Goal: Task Accomplishment & Management: Use online tool/utility

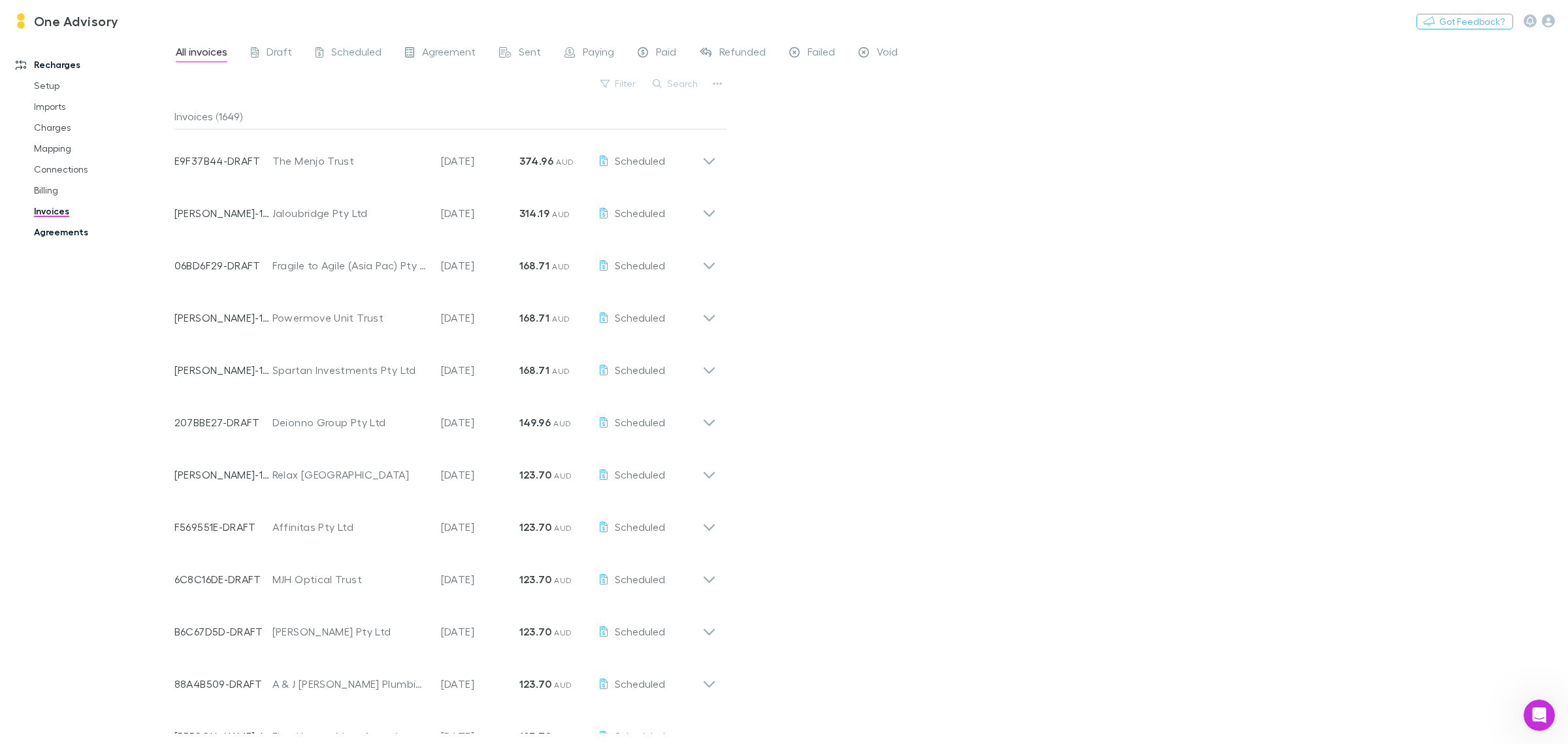
click at [75, 229] on link "Agreements" at bounding box center [103, 232] width 164 height 21
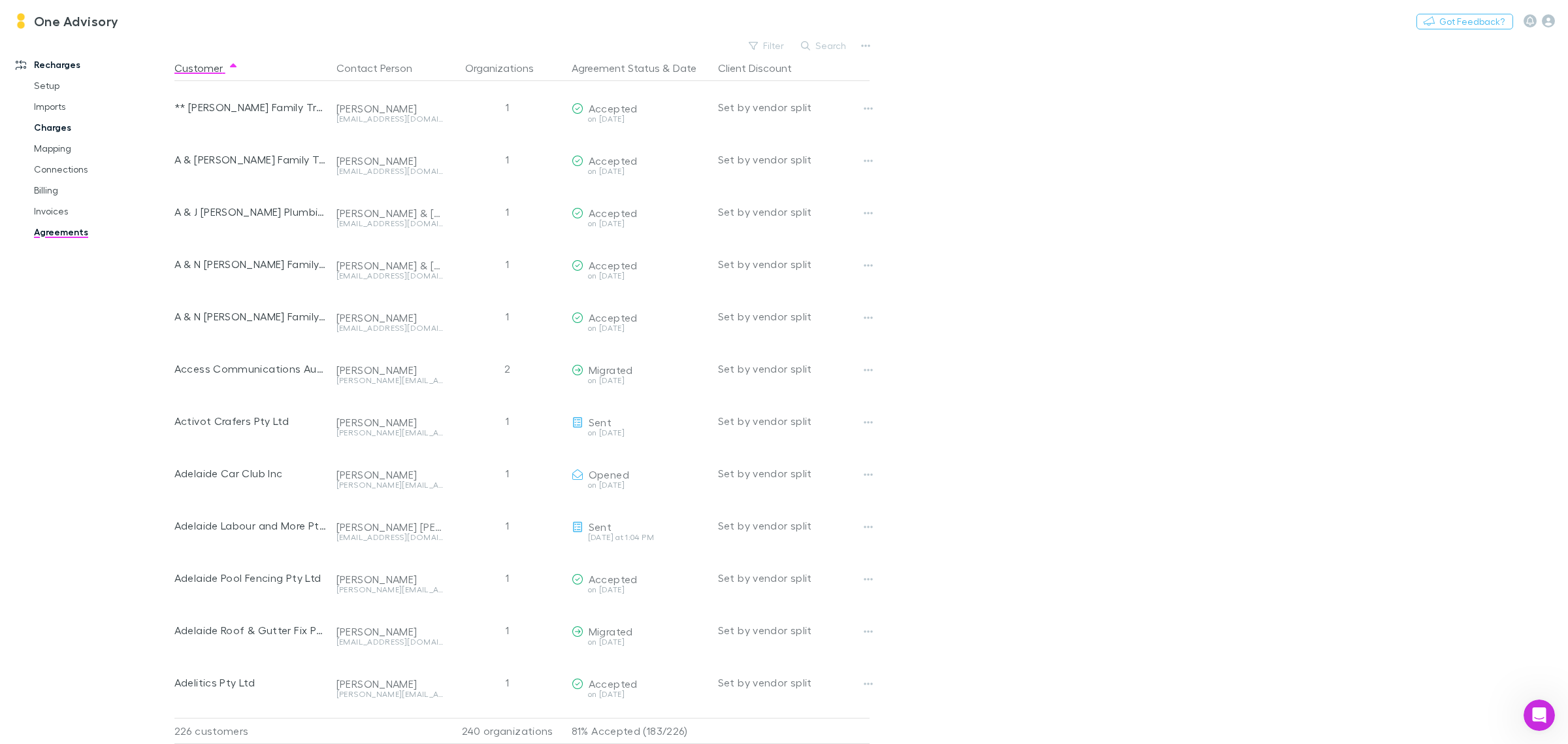
click at [59, 126] on link "Charges" at bounding box center [103, 127] width 164 height 21
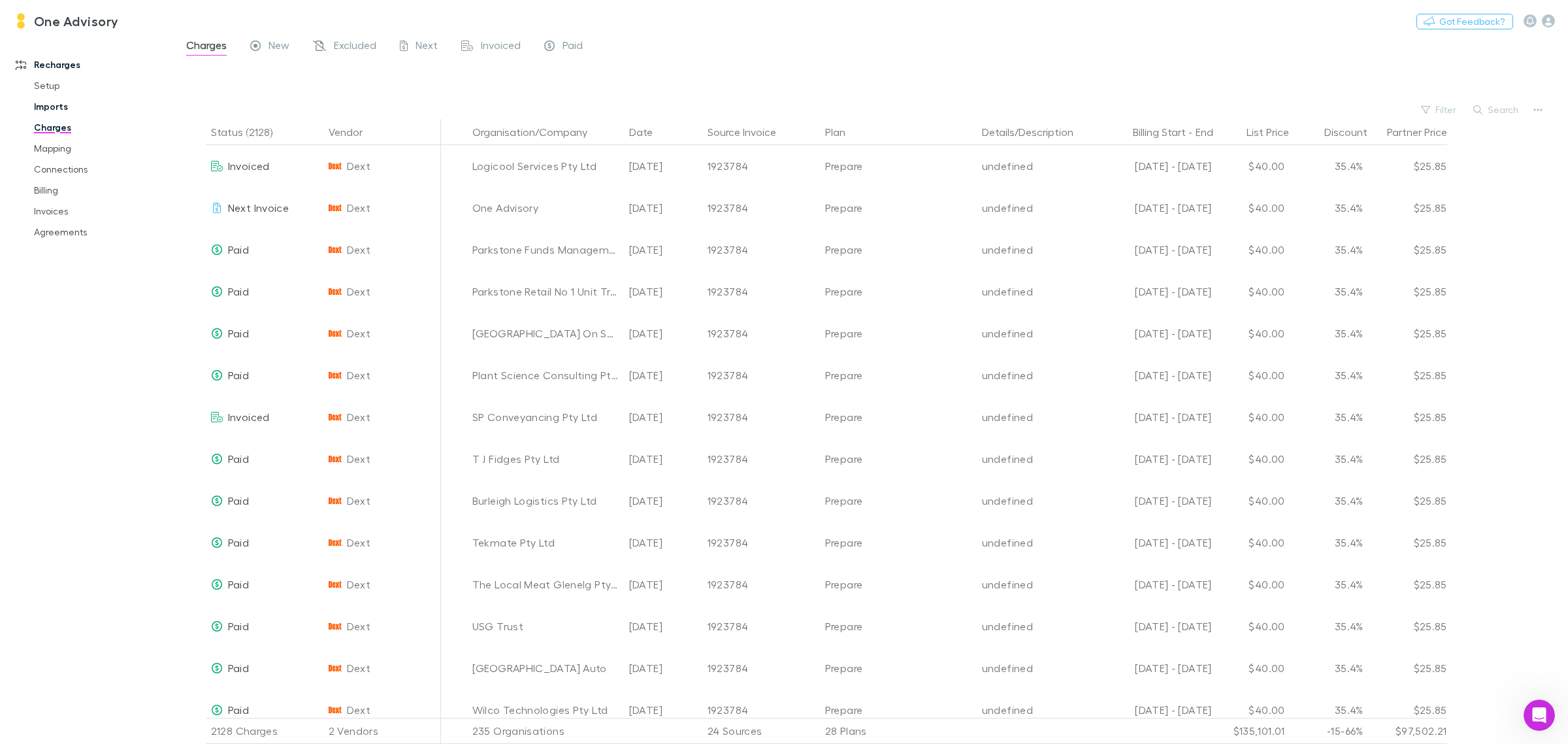
click at [57, 105] on link "Imports" at bounding box center [103, 106] width 164 height 21
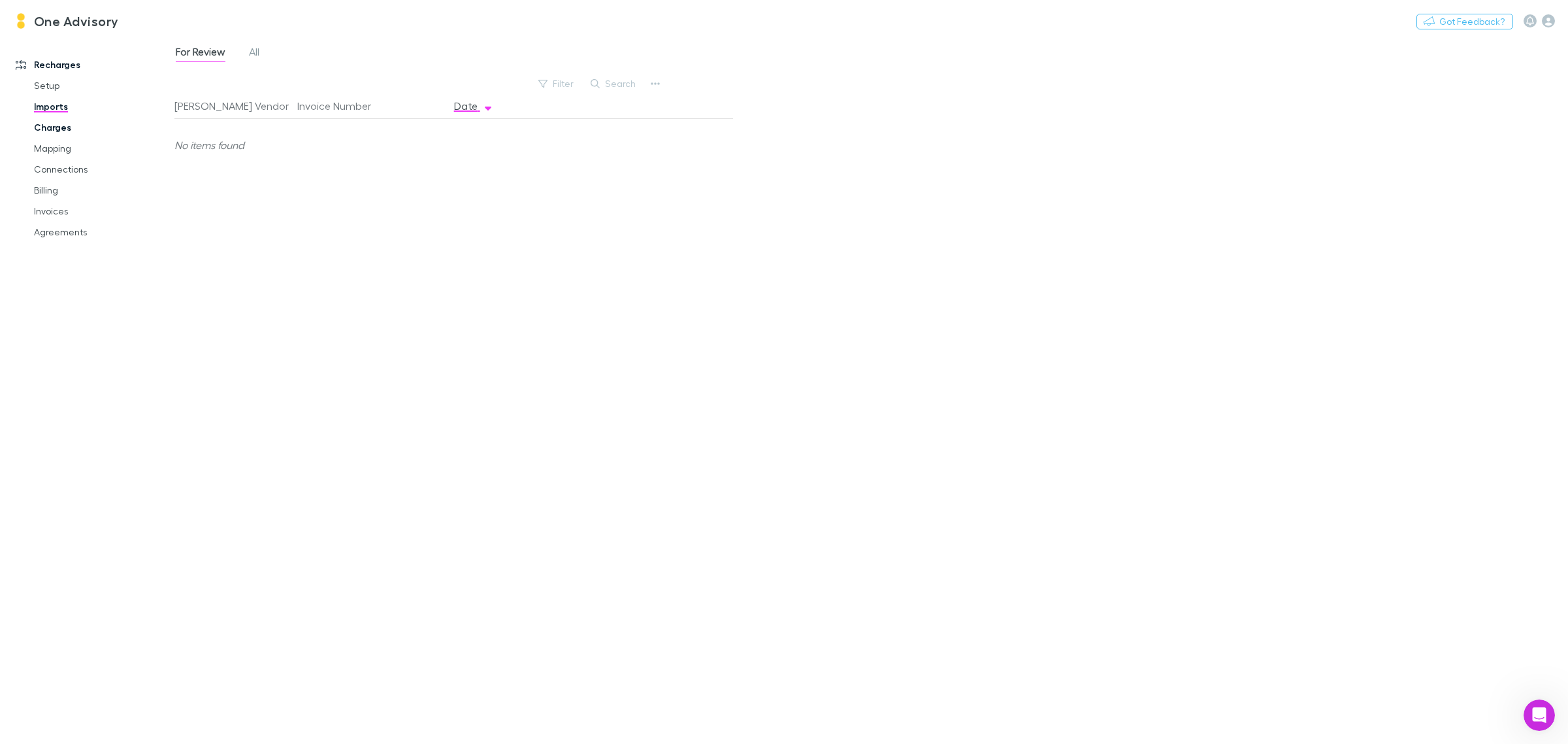
click at [60, 130] on link "Charges" at bounding box center [103, 127] width 164 height 21
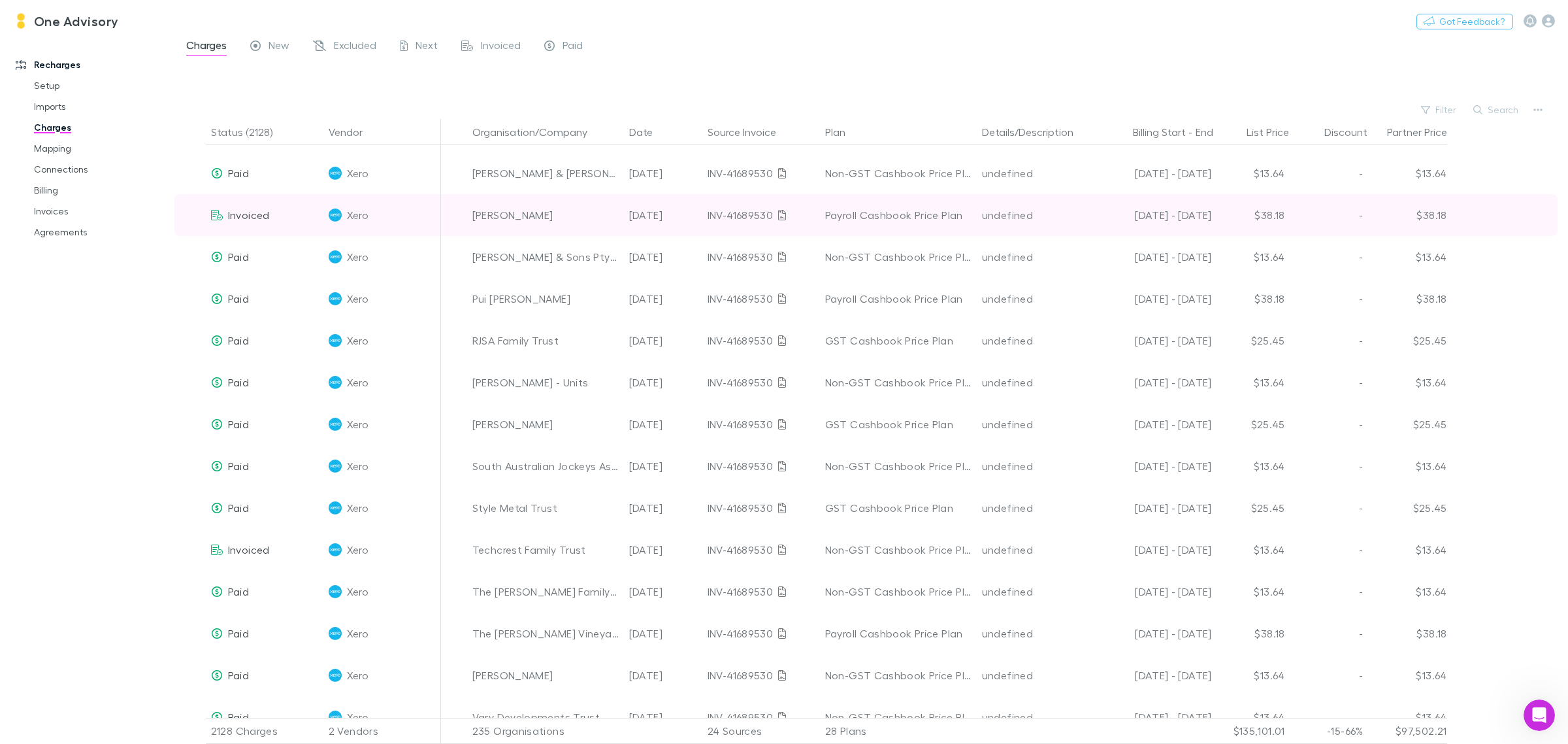
scroll to position [3268, 0]
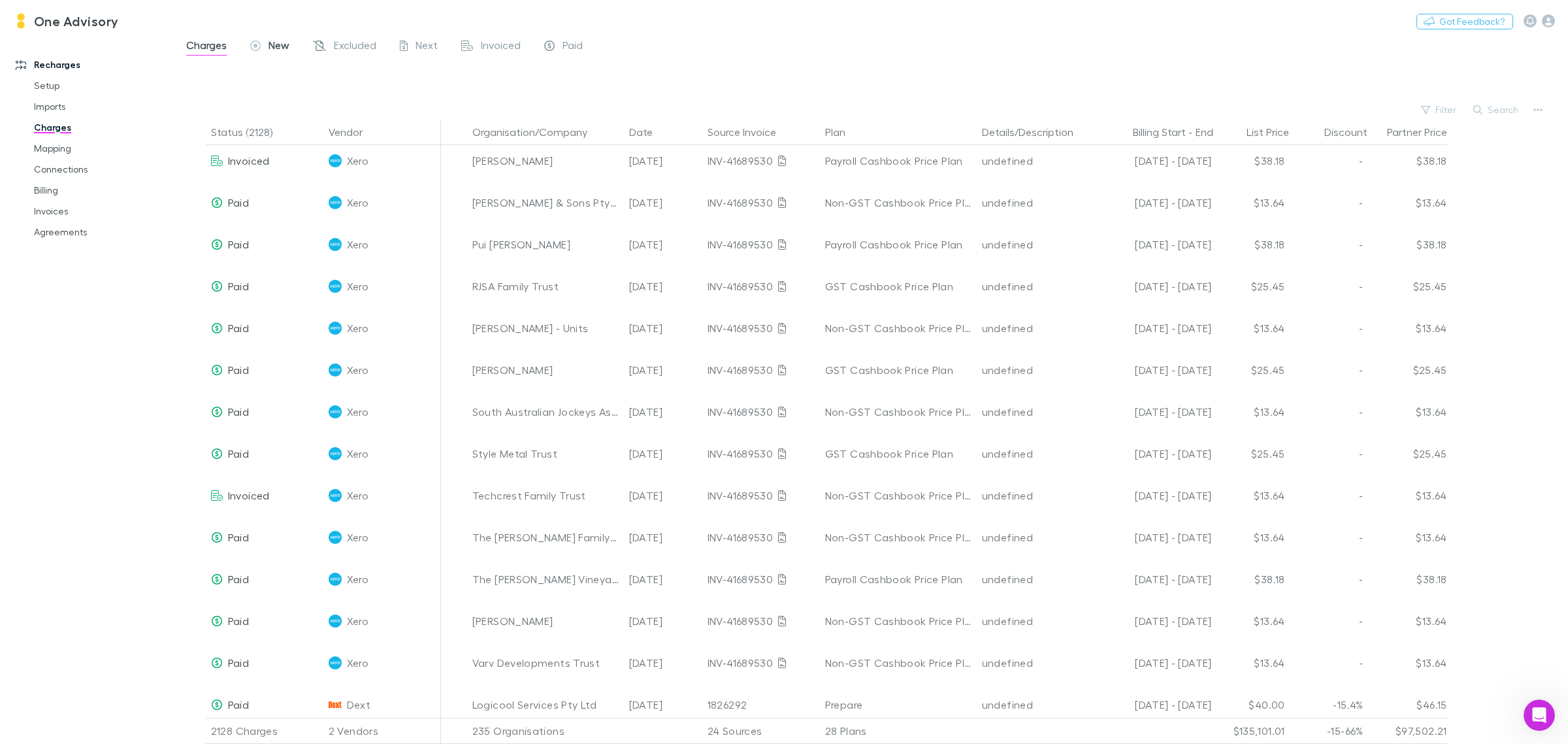
click at [282, 51] on span "New" at bounding box center [279, 47] width 21 height 17
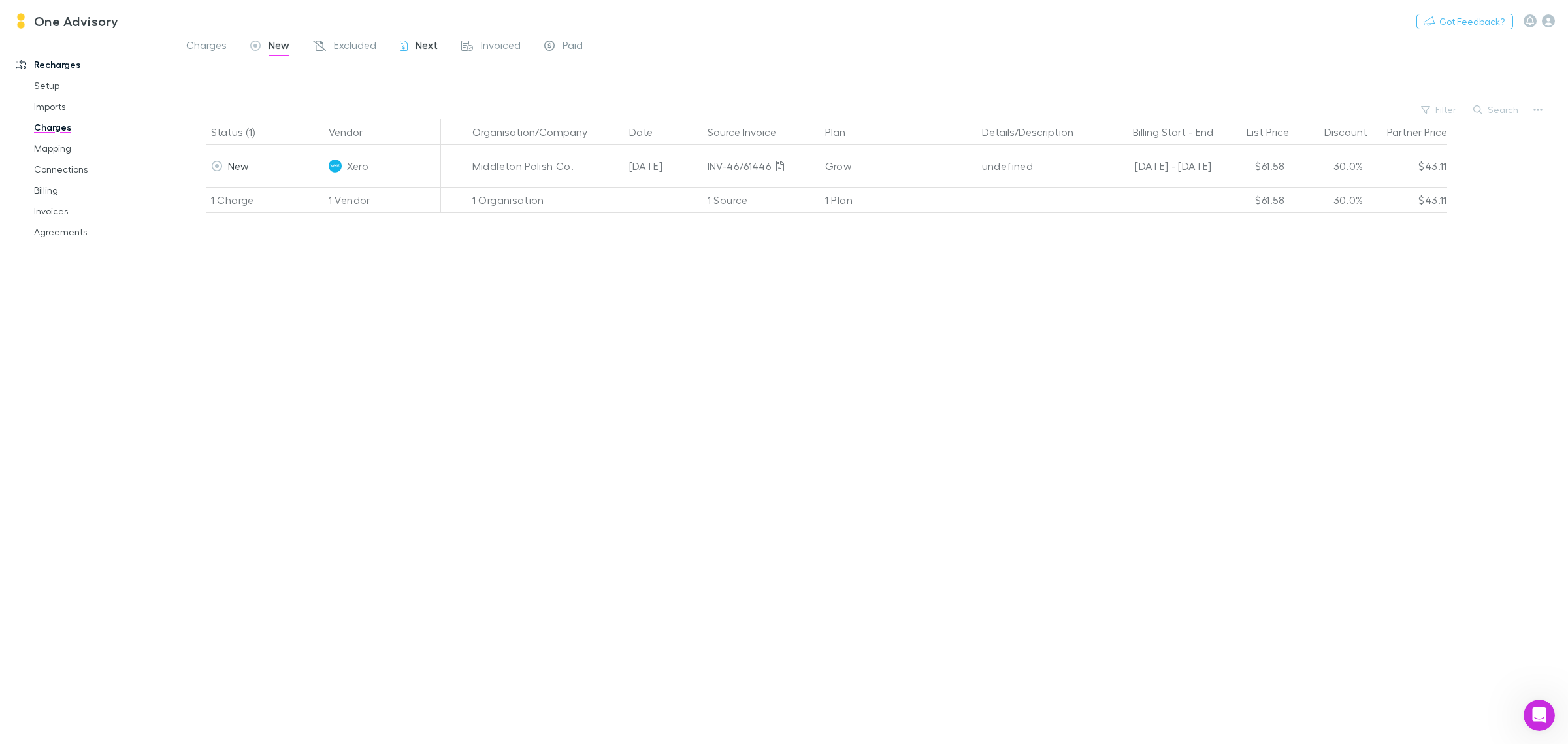
click at [419, 44] on span "Next" at bounding box center [427, 47] width 22 height 17
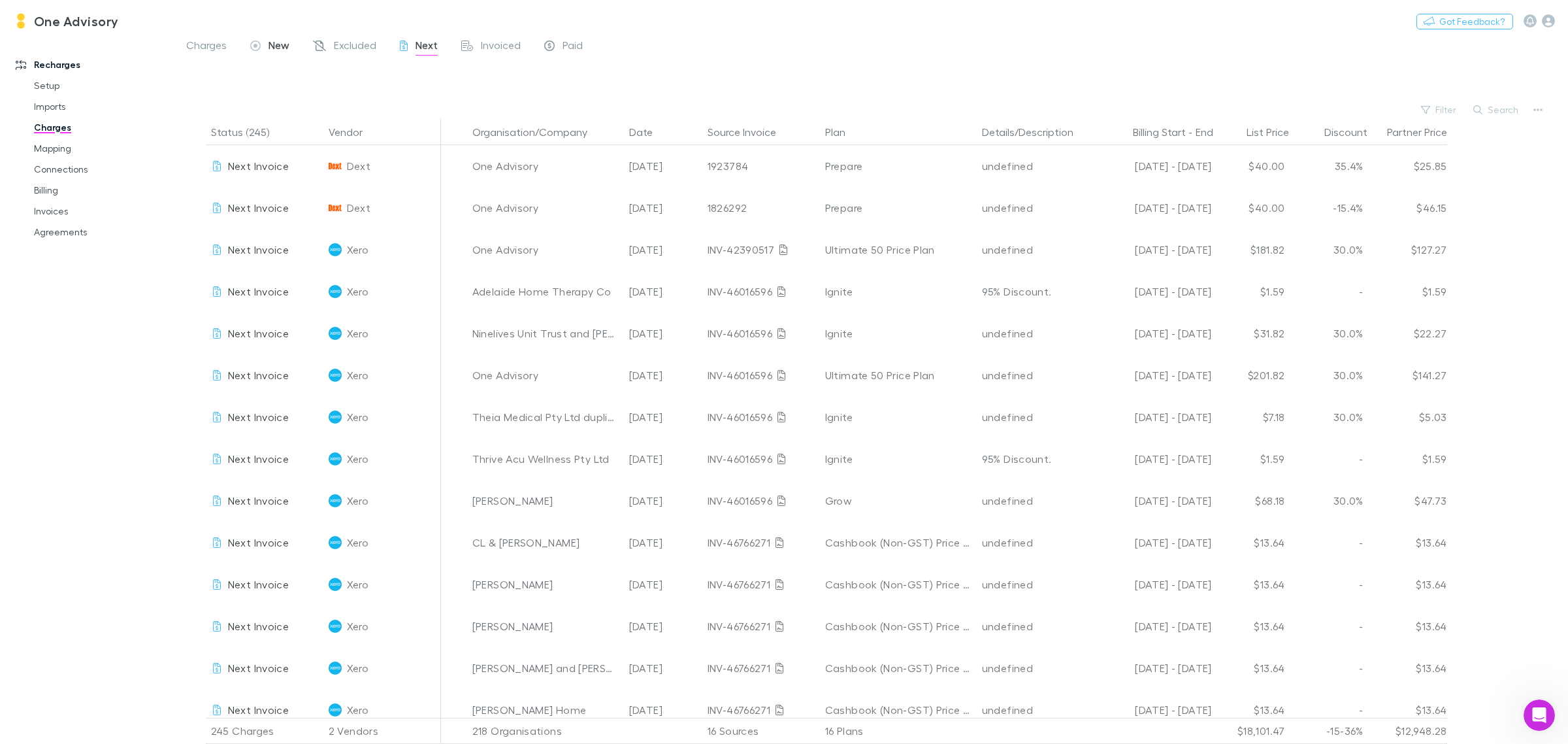
click at [276, 42] on span "New" at bounding box center [279, 47] width 21 height 17
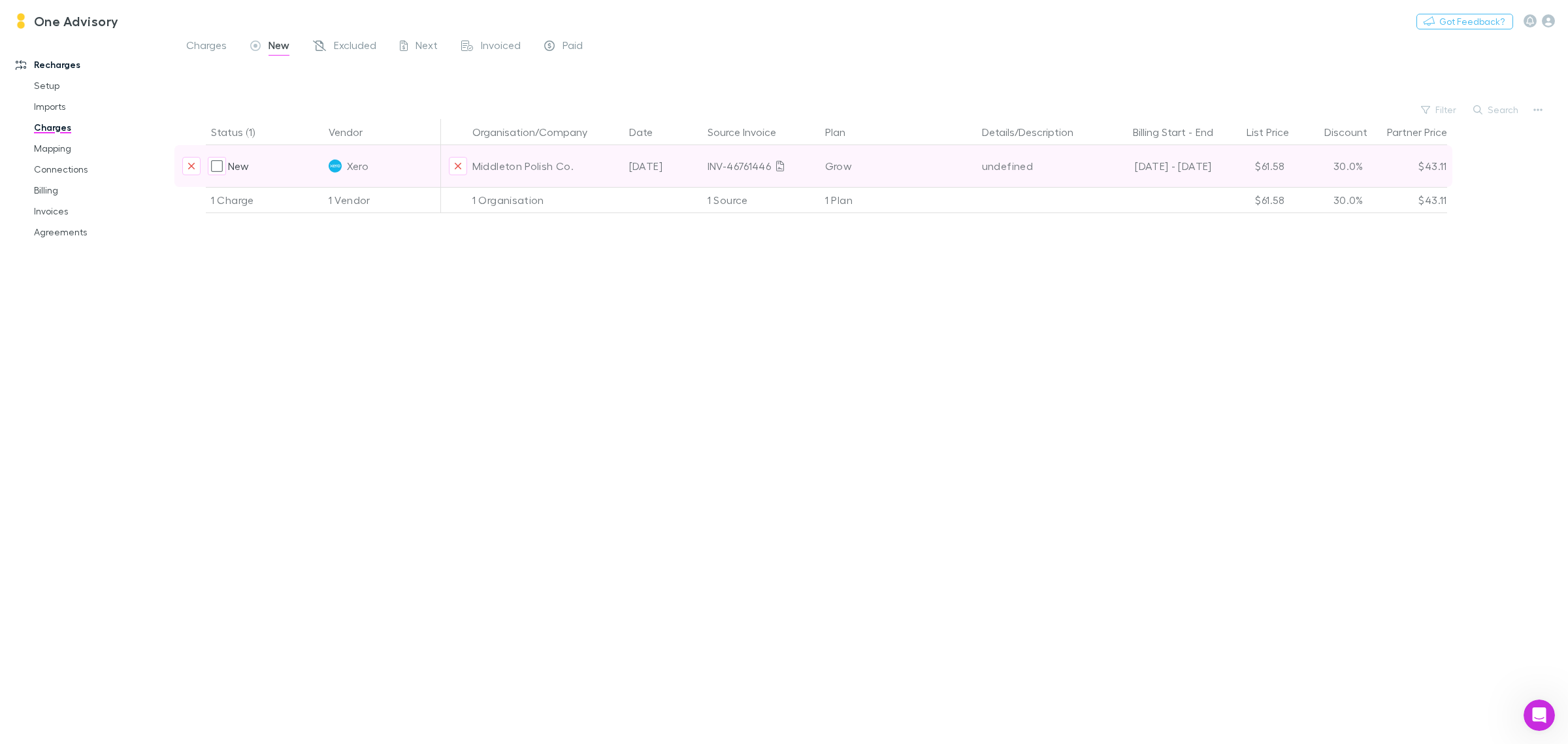
click at [514, 170] on div "Middleton Polish Co." at bounding box center [545, 166] width 146 height 41
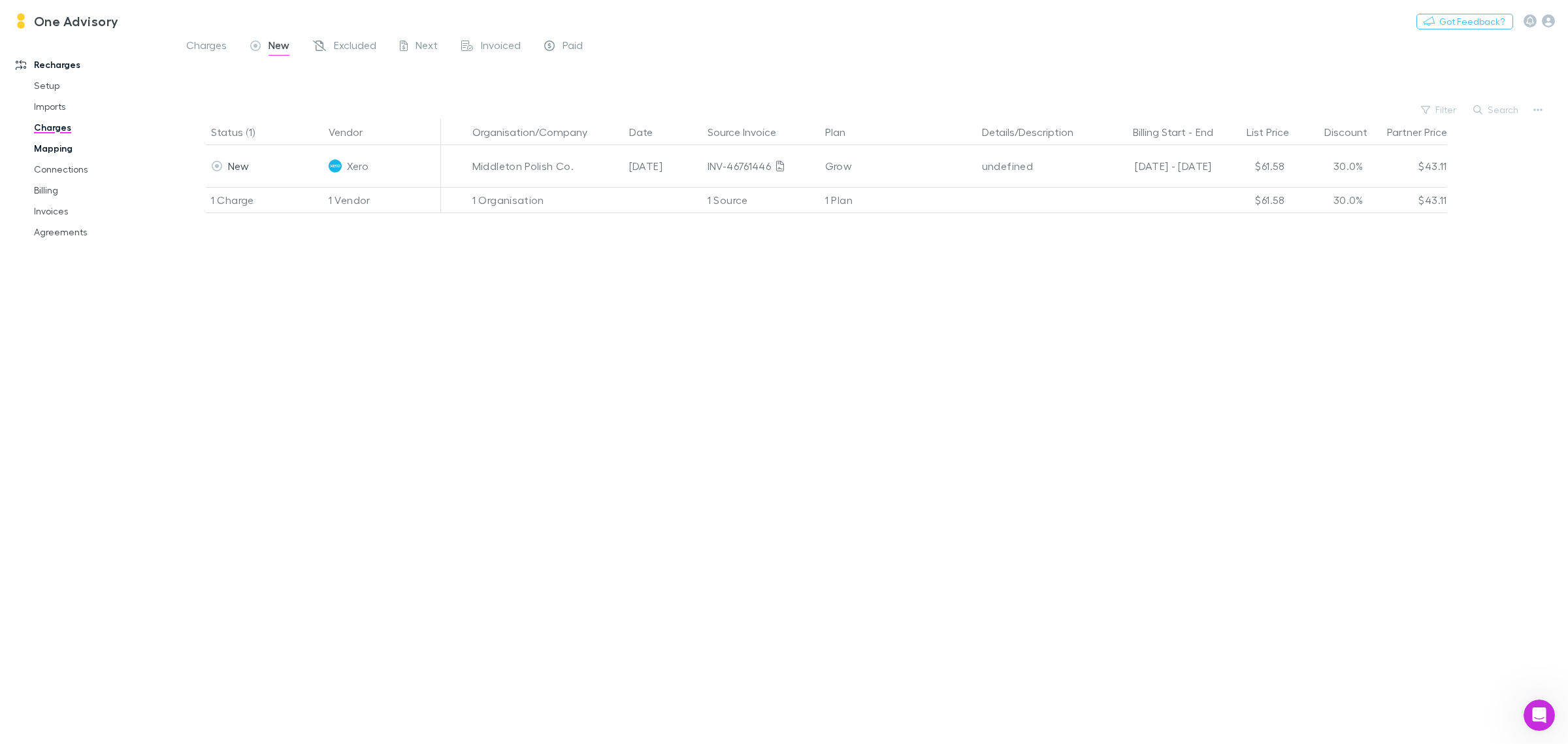
click at [48, 148] on link "Mapping" at bounding box center [103, 148] width 164 height 21
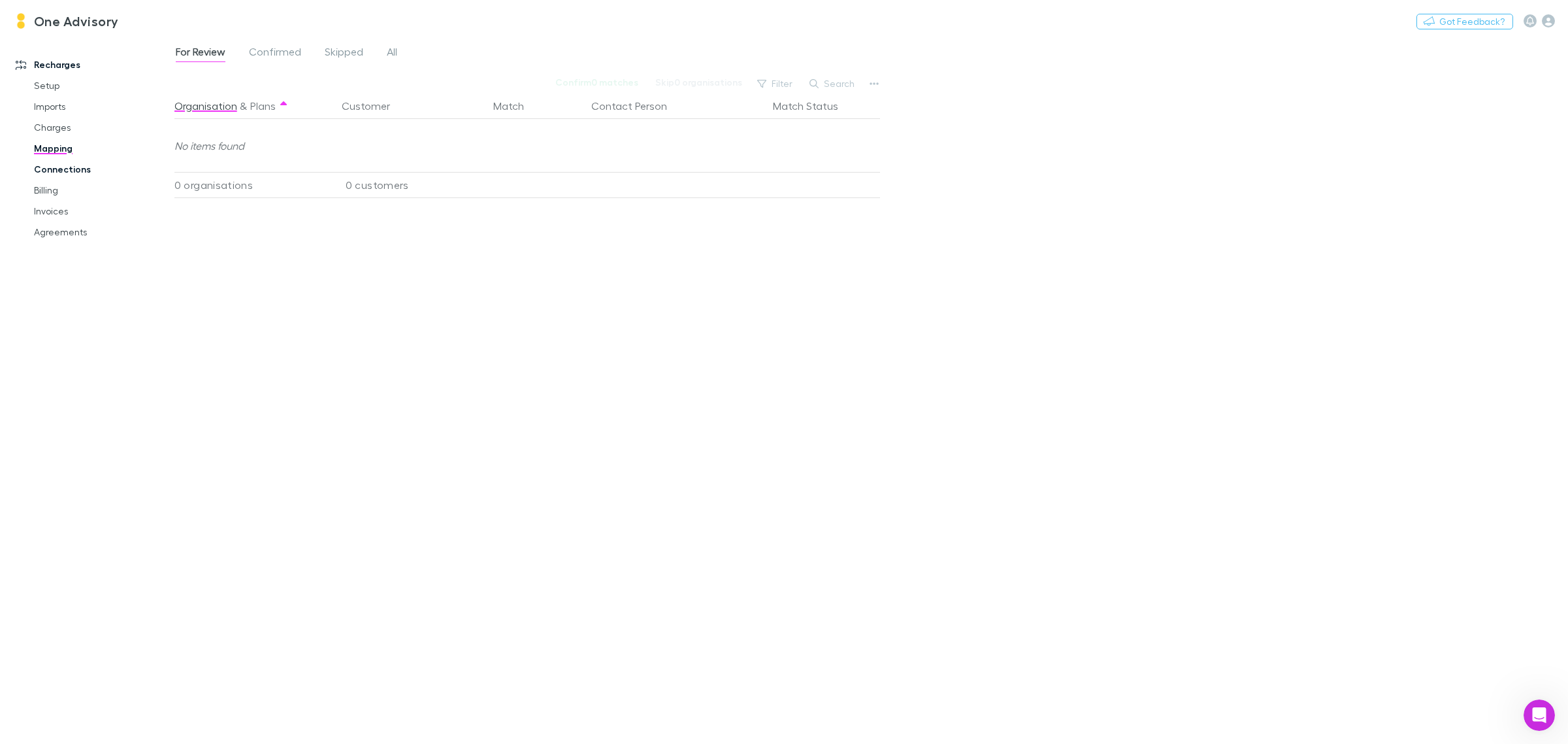
click at [54, 168] on link "Connections" at bounding box center [103, 169] width 164 height 21
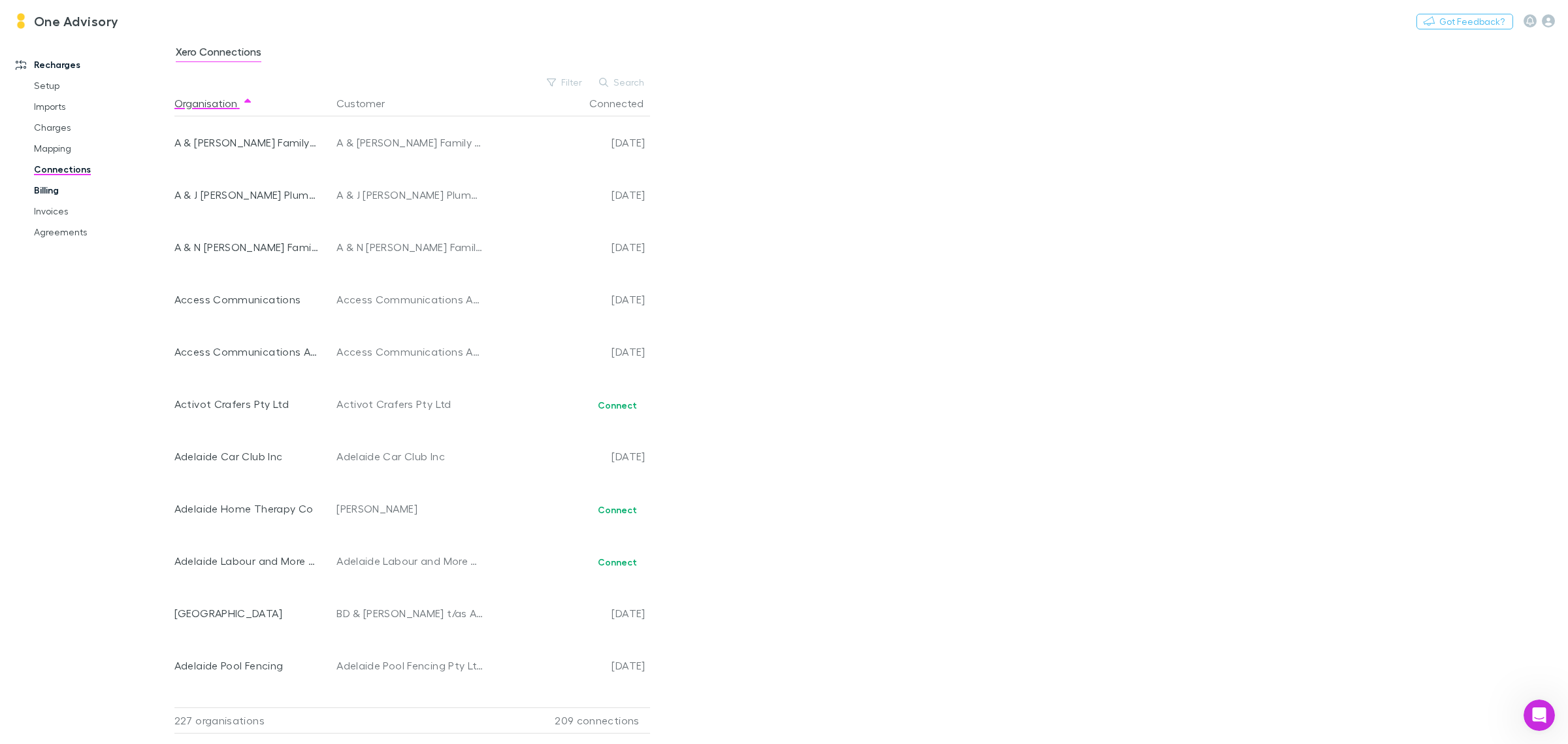
click at [48, 190] on link "Billing" at bounding box center [103, 189] width 164 height 21
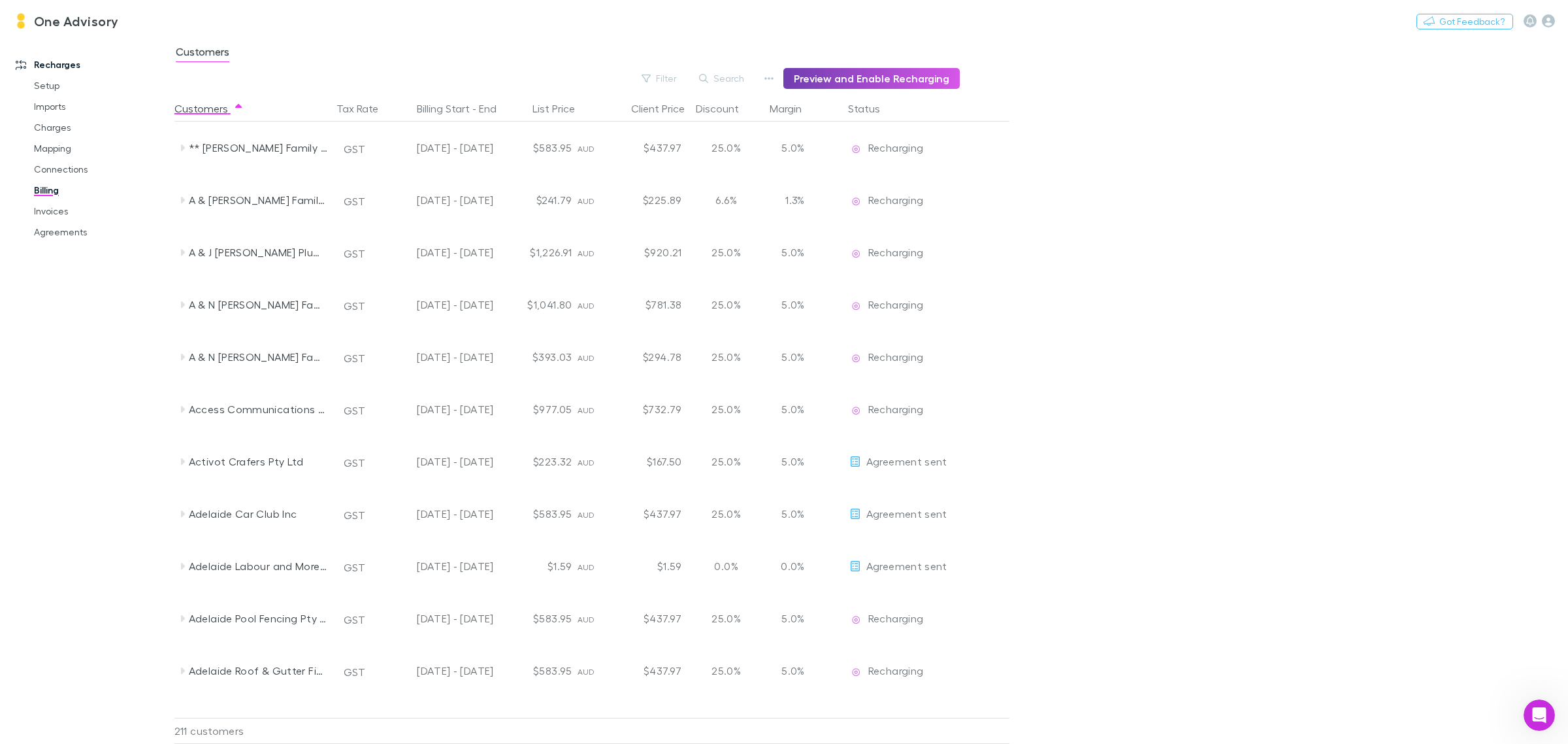
click at [841, 80] on button "Preview and Enable Recharging" at bounding box center [872, 78] width 177 height 21
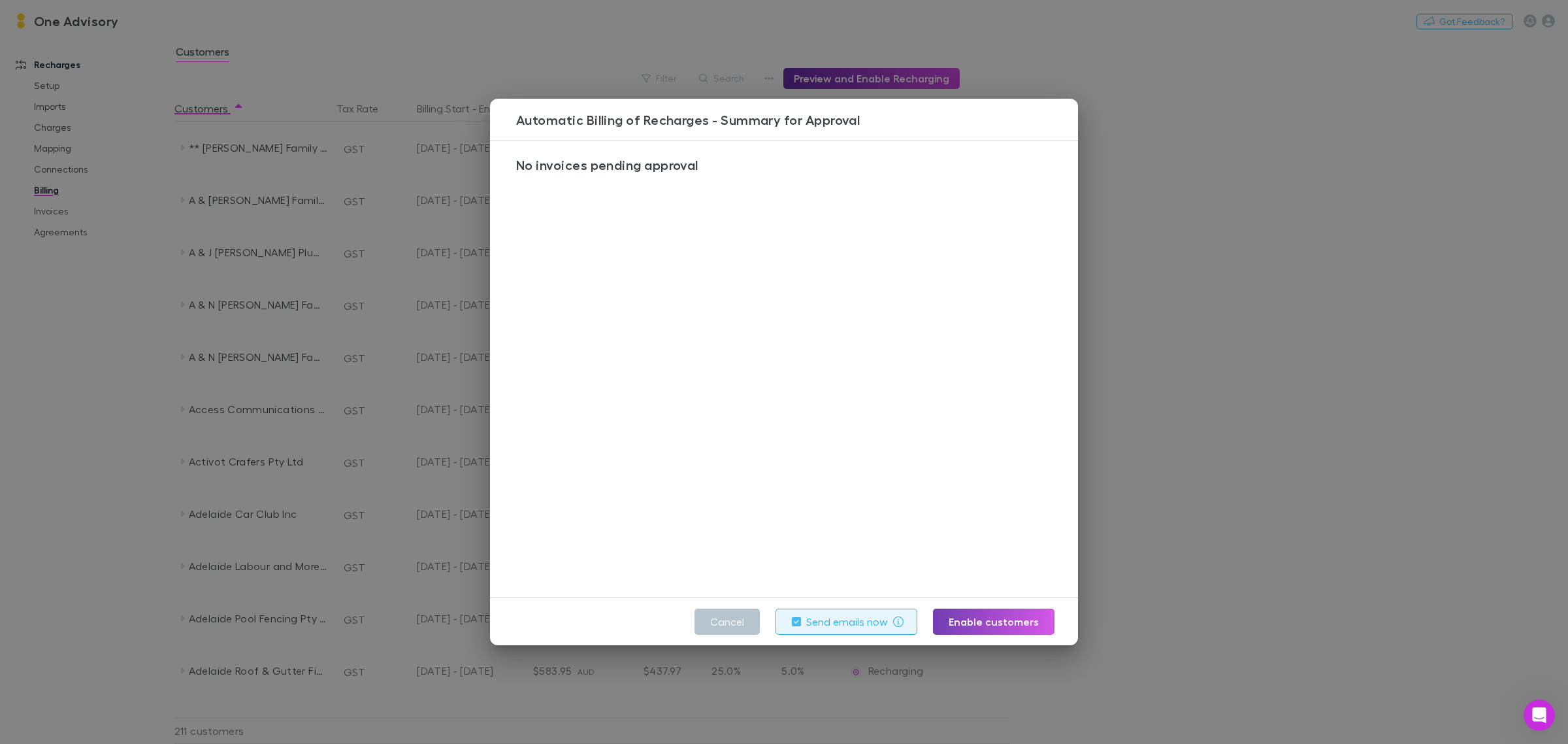
click at [958, 626] on button "Enable customers" at bounding box center [994, 622] width 121 height 26
click at [774, 619] on label "Send emails now" at bounding box center [797, 621] width 82 height 16
